Goal: Task Accomplishment & Management: Manage account settings

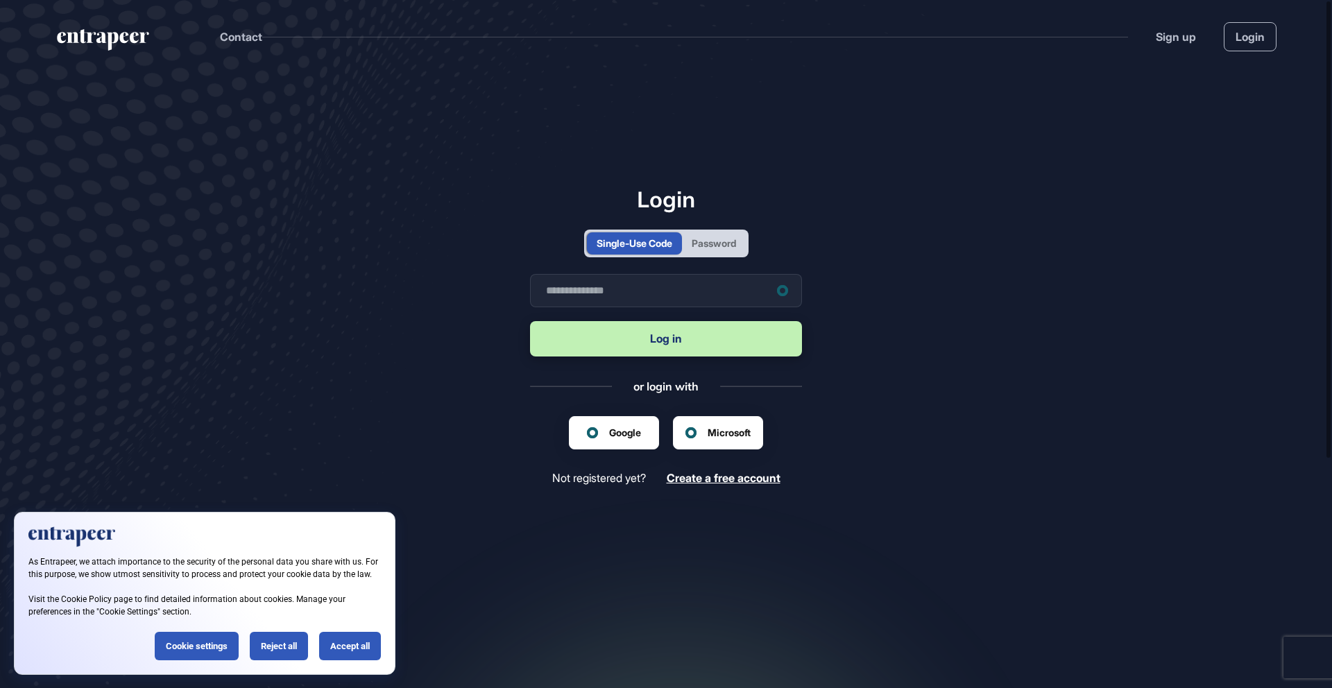
scroll to position [1, 1]
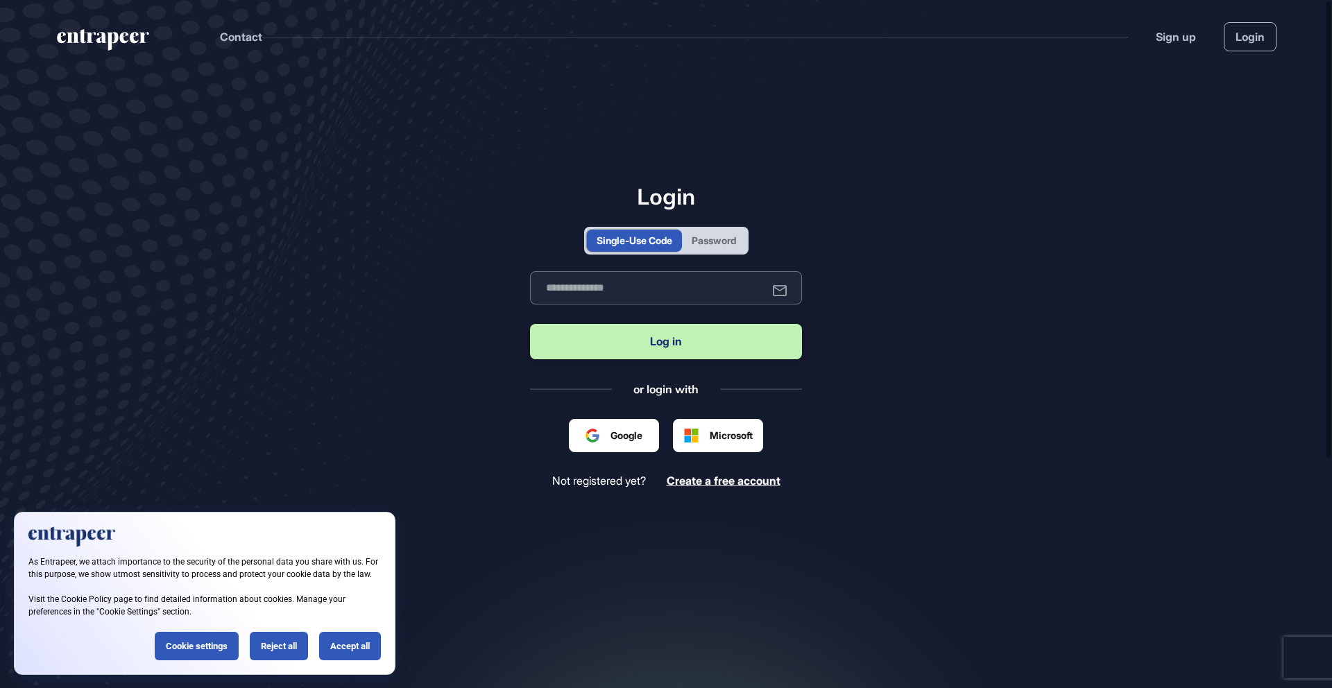
type input "**********"
click at [641, 429] on div at bounding box center [613, 435] width 57 height 15
click at [370, 655] on div "Accept all" at bounding box center [350, 646] width 62 height 28
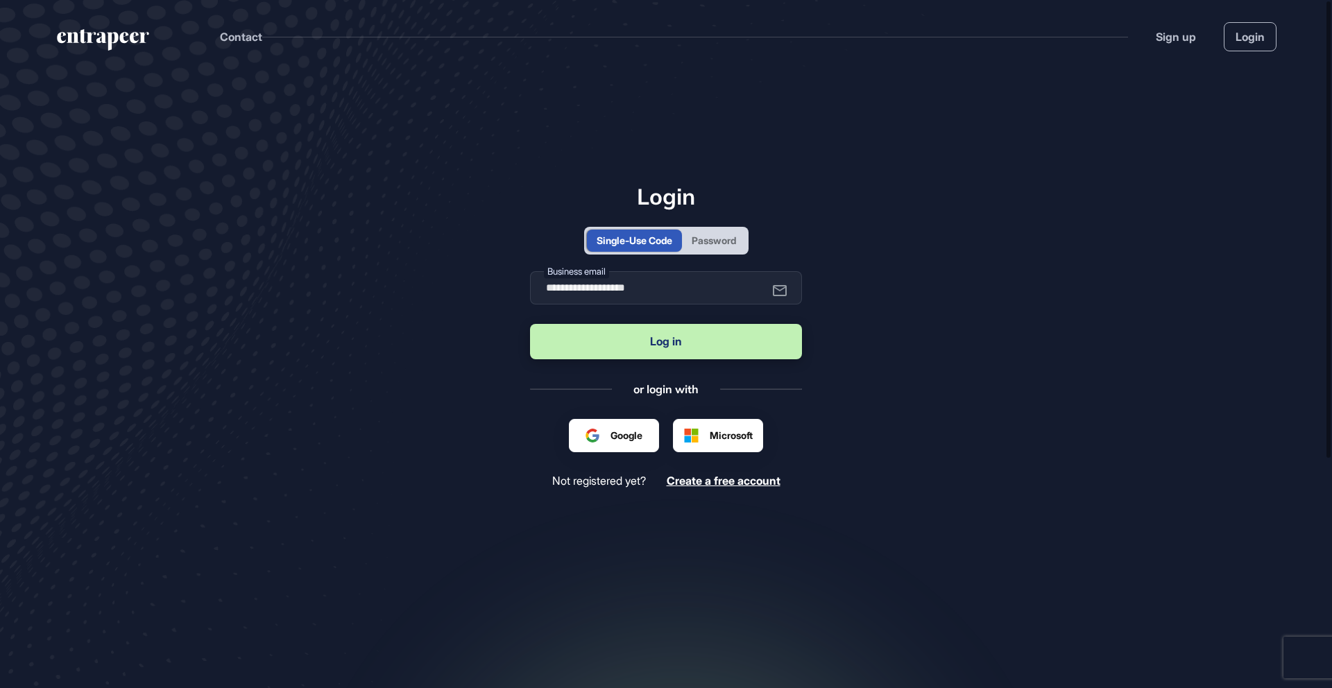
click at [589, 434] on div at bounding box center [613, 435] width 57 height 15
click at [654, 344] on button "Log in" at bounding box center [666, 341] width 272 height 35
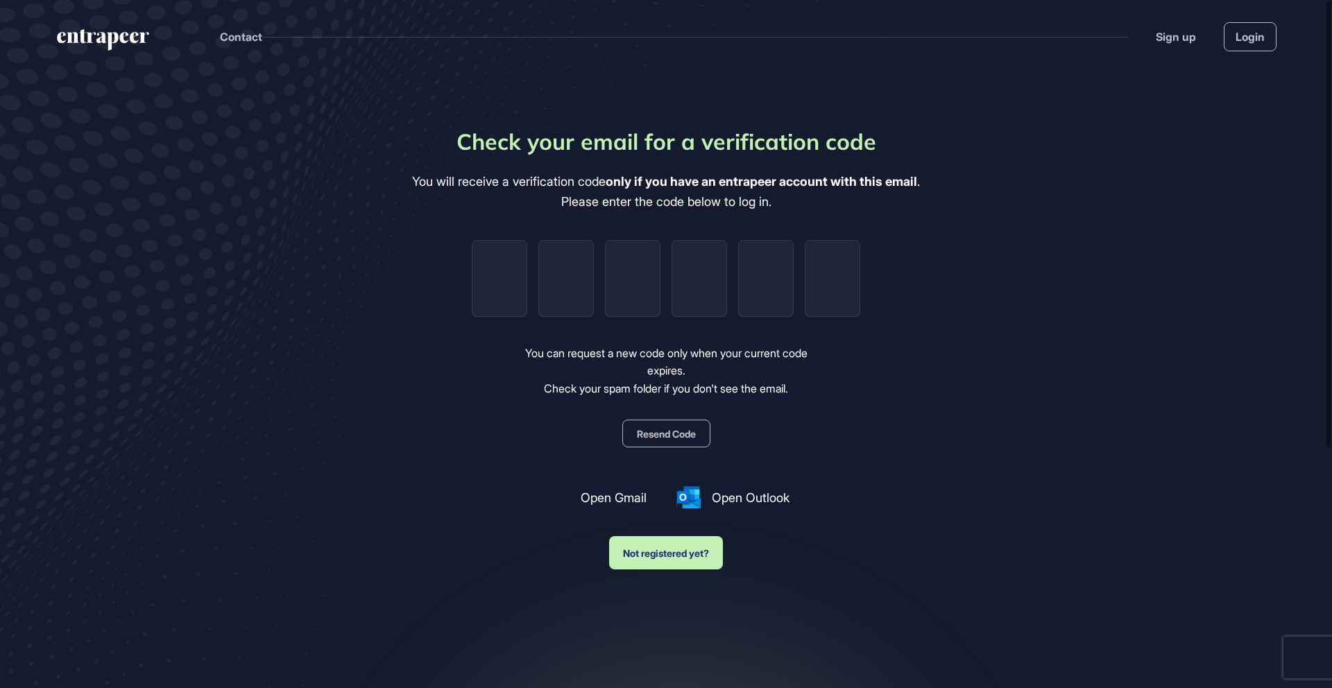
type input "**********"
type input "*"
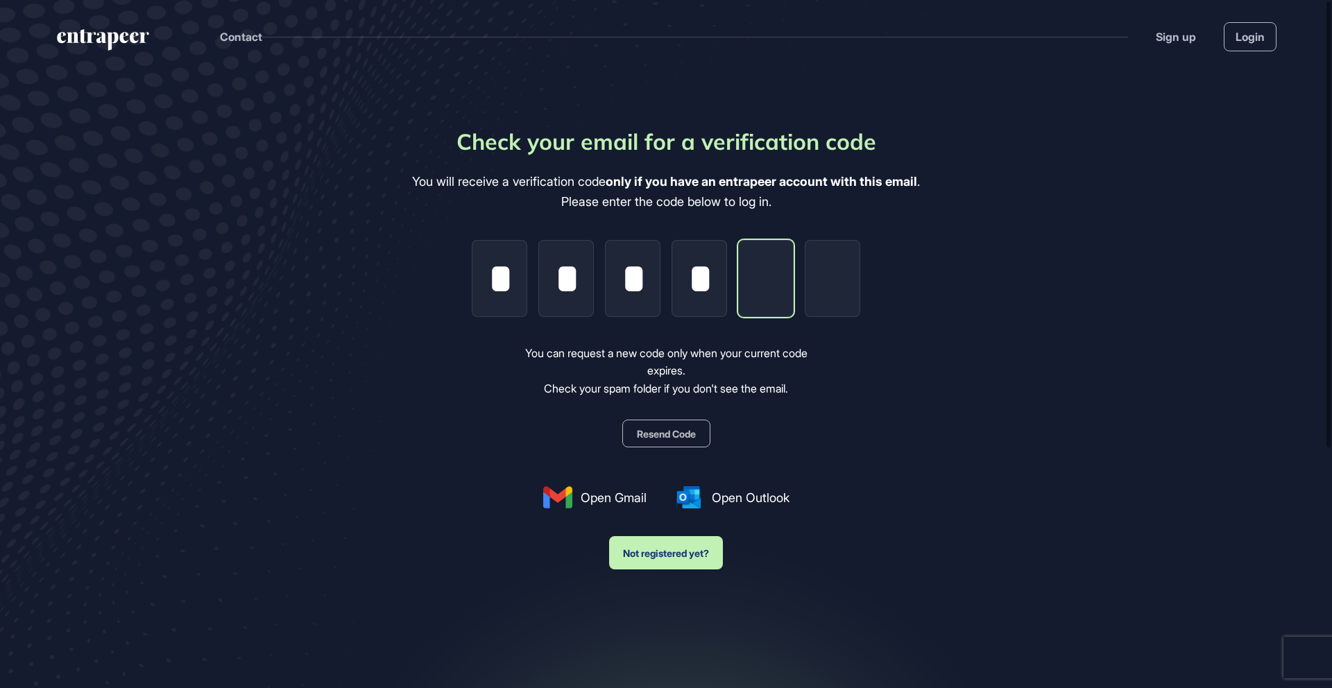
type input "*"
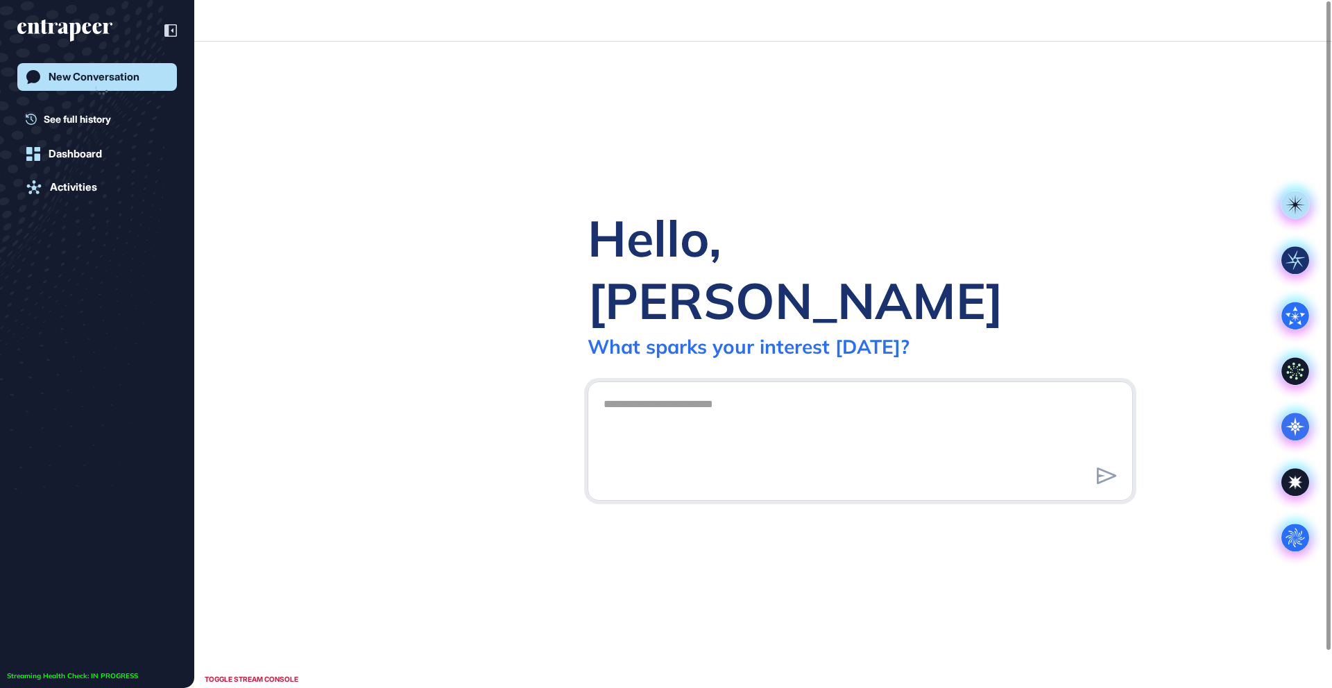
scroll to position [1, 1]
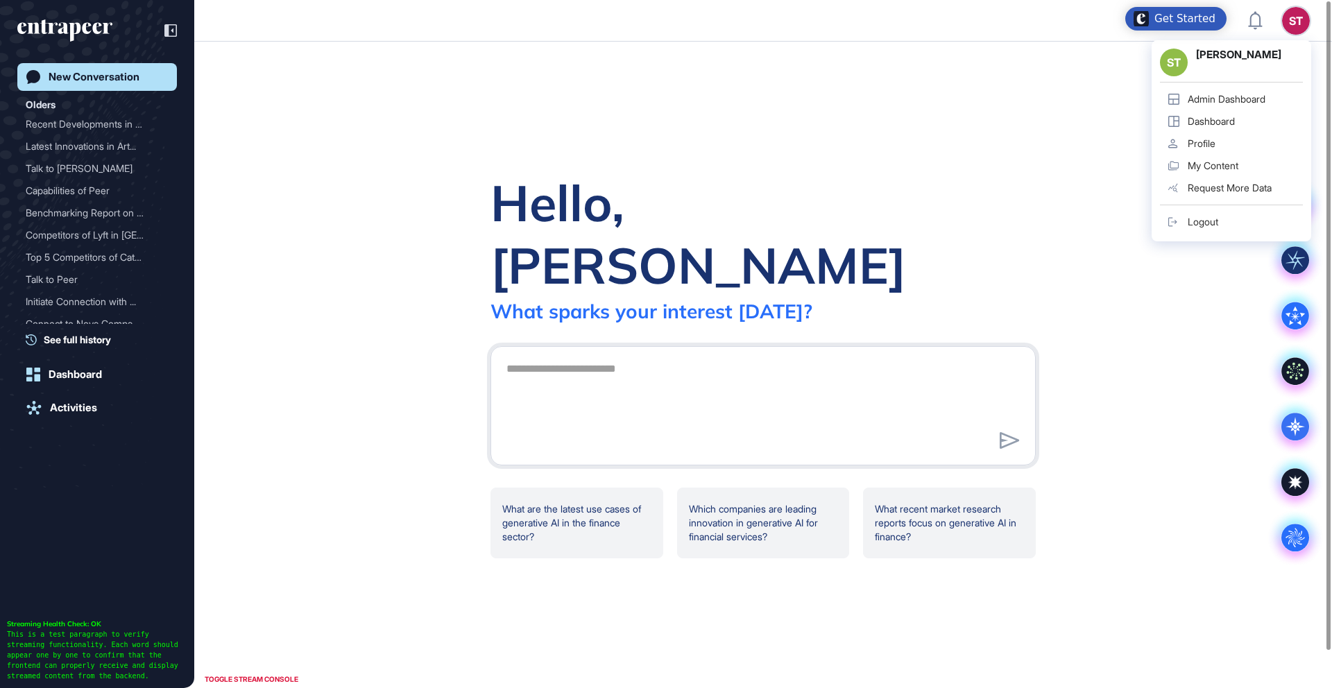
click at [1217, 146] on link "Profile" at bounding box center [1231, 143] width 143 height 22
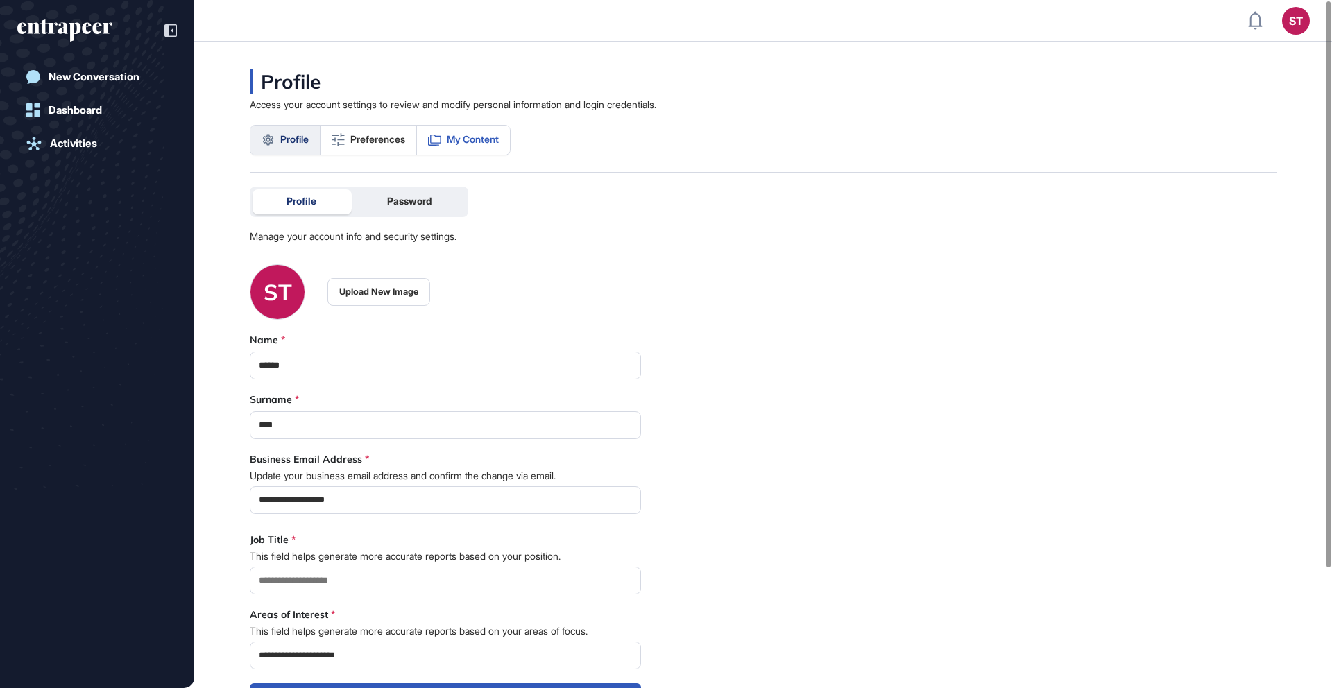
click at [490, 130] on link "My Content" at bounding box center [463, 140] width 93 height 29
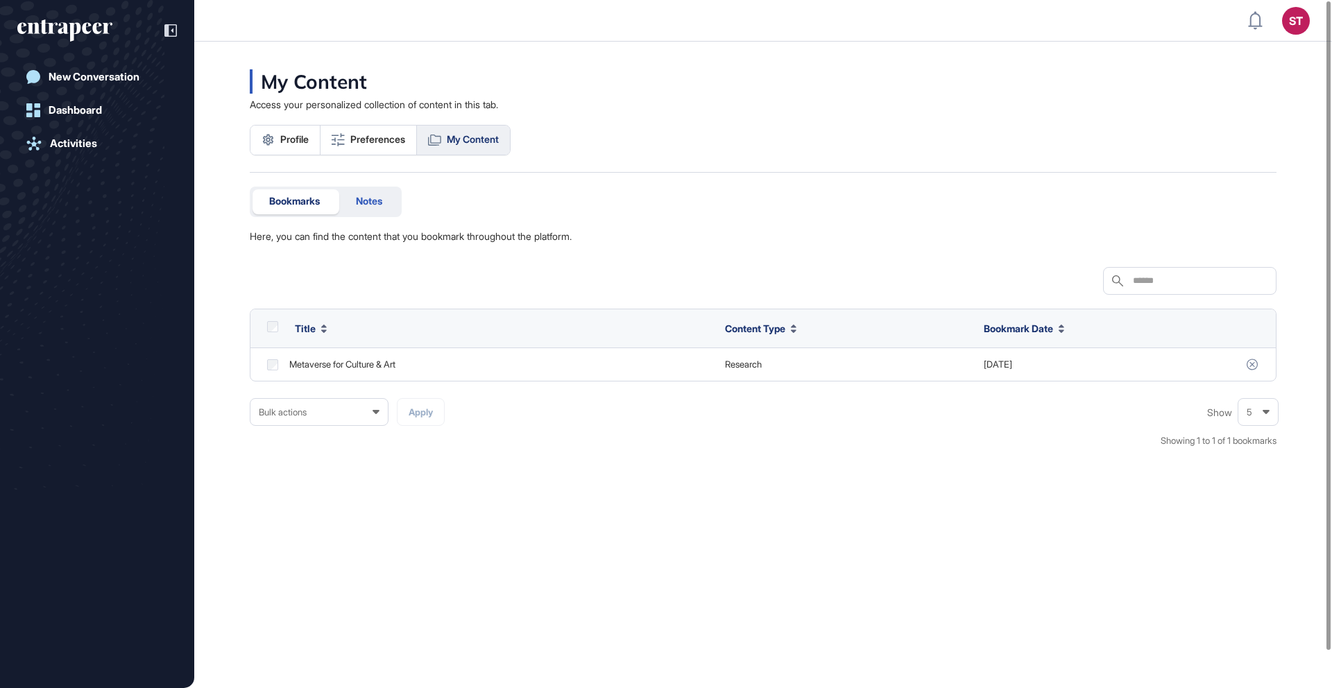
click at [354, 205] on div "Notes" at bounding box center [369, 201] width 60 height 25
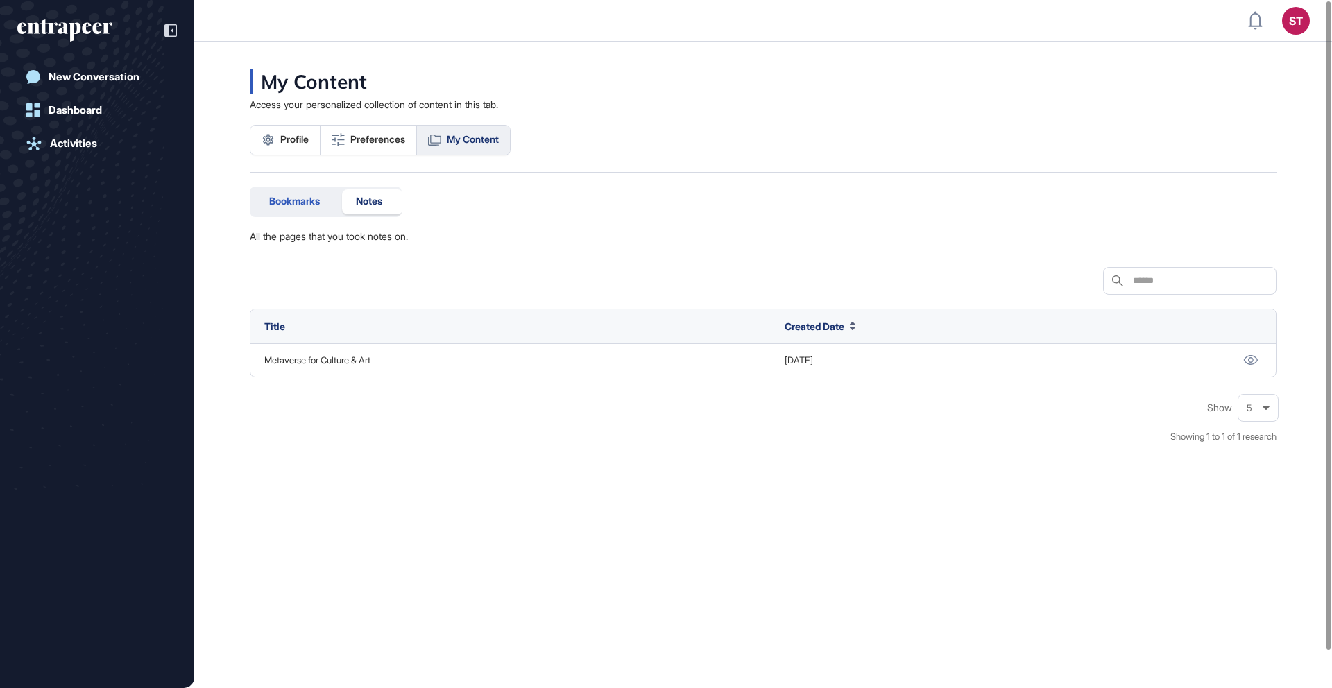
click at [313, 210] on div "Bookmarks" at bounding box center [294, 201] width 84 height 25
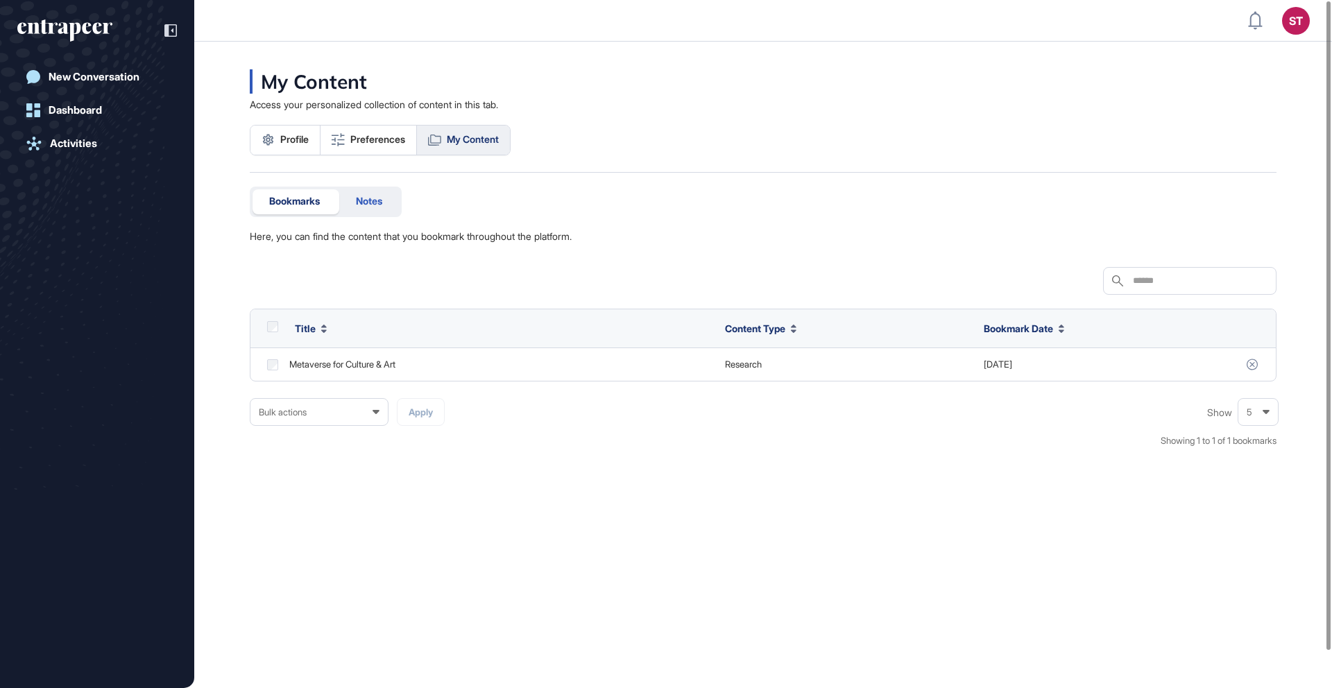
click at [390, 205] on div "Notes" at bounding box center [369, 201] width 60 height 25
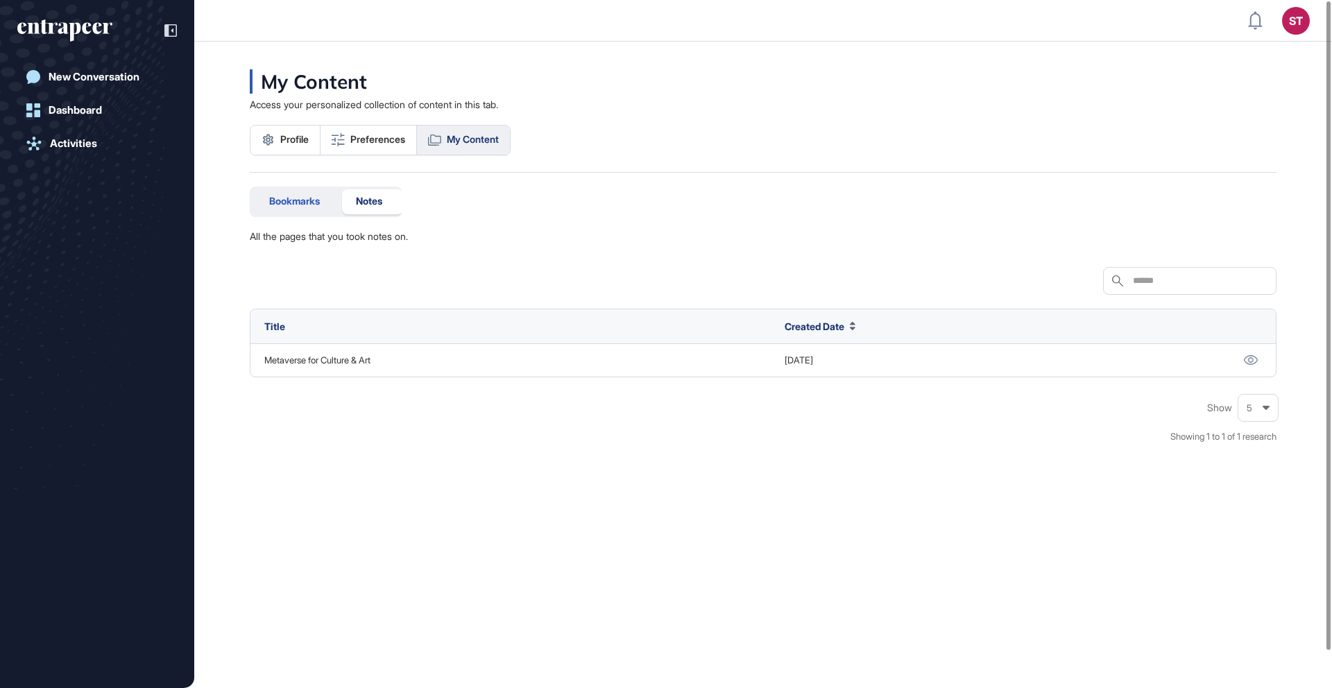
click at [296, 197] on span "Bookmarks" at bounding box center [294, 201] width 51 height 11
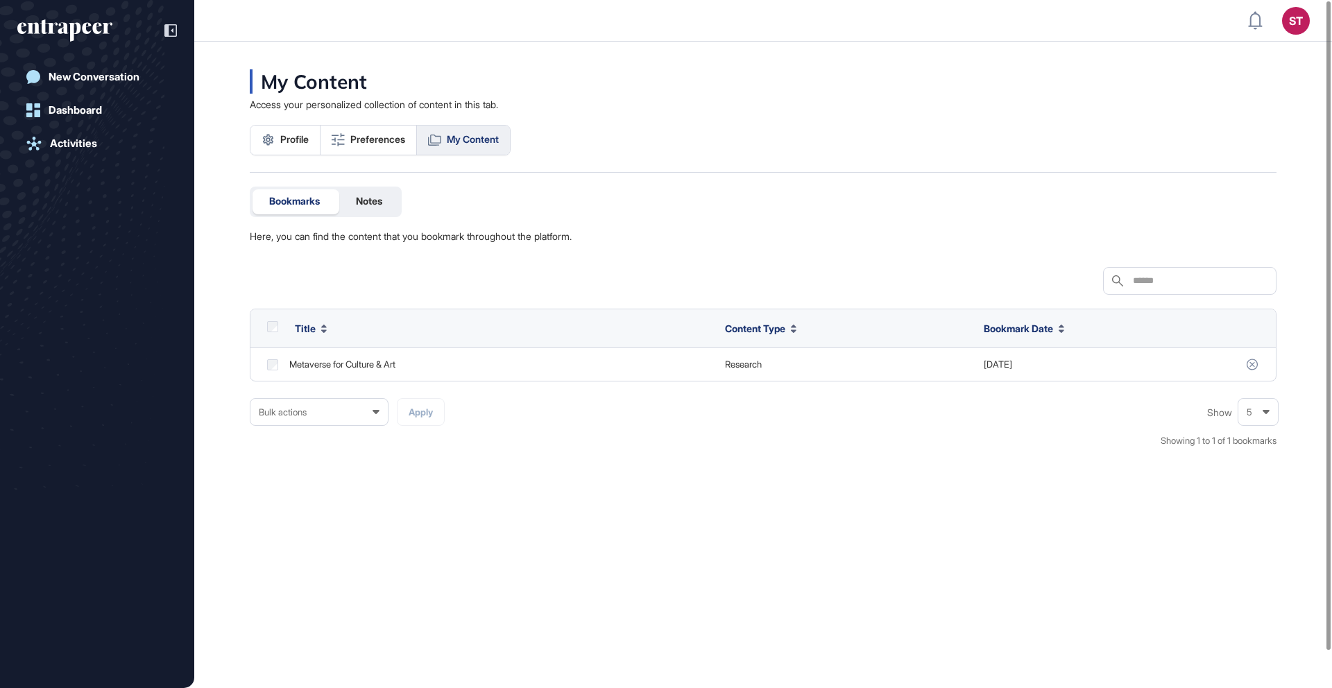
click at [608, 236] on div "Bookmarks Notes Here, you can find the content that you bookmark throughout the…" at bounding box center [763, 214] width 1027 height 55
